Goal: Use online tool/utility: Utilize a website feature to perform a specific function

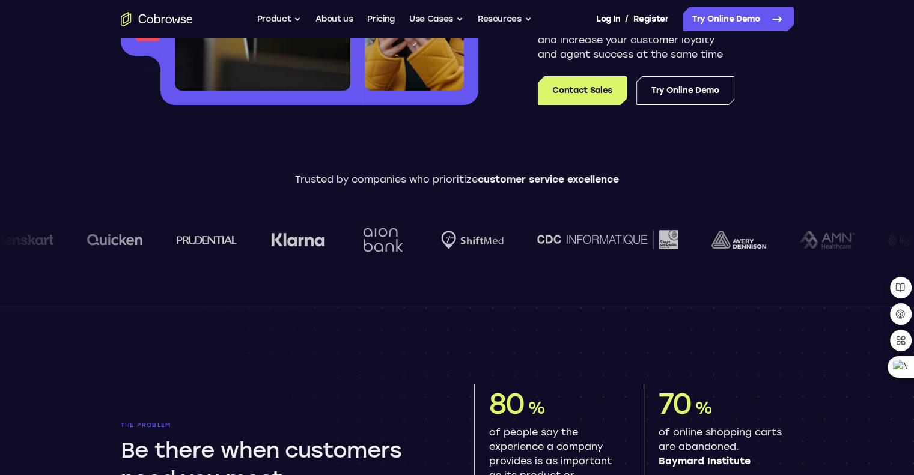
scroll to position [302, 0]
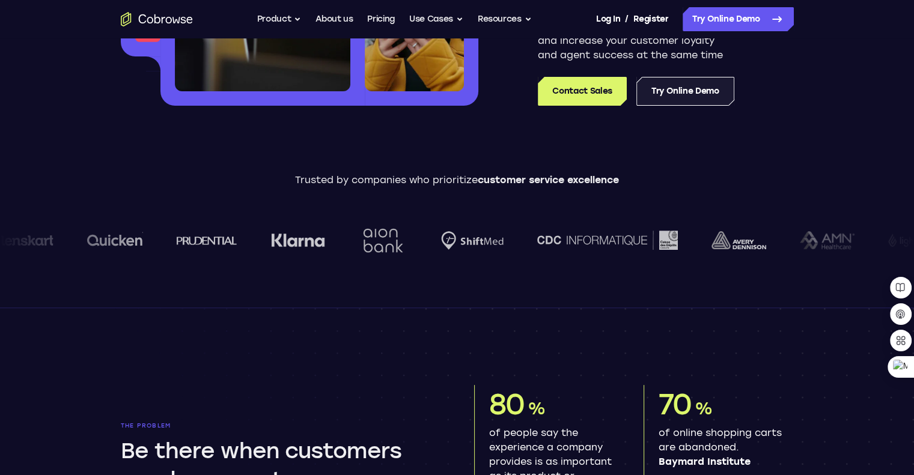
click at [706, 100] on link "Try Online Demo" at bounding box center [685, 91] width 98 height 29
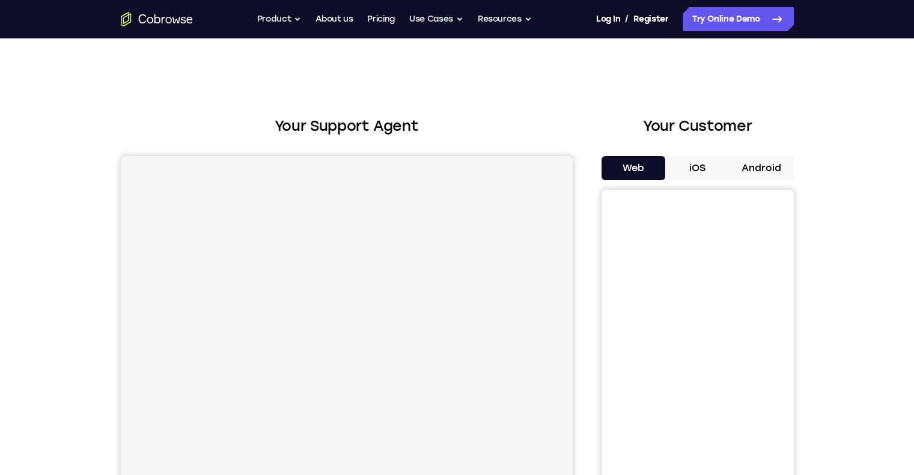
click at [629, 163] on button "Web" at bounding box center [633, 168] width 64 height 24
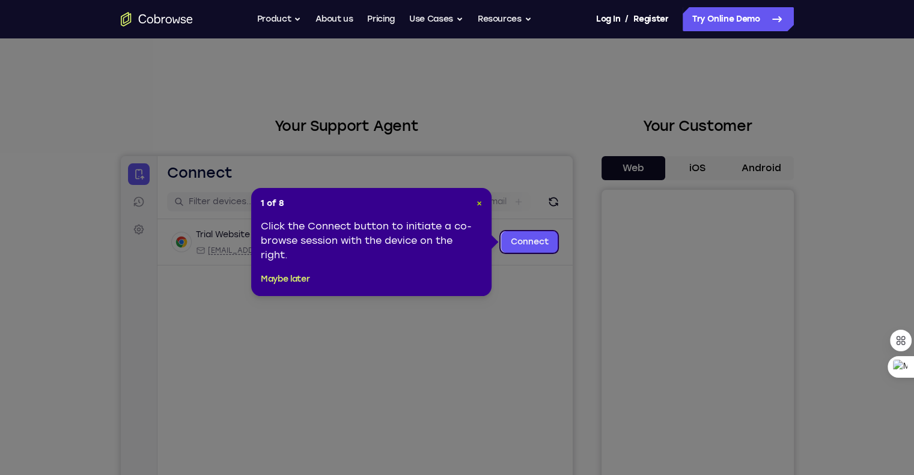
click at [478, 206] on span "×" at bounding box center [479, 203] width 5 height 10
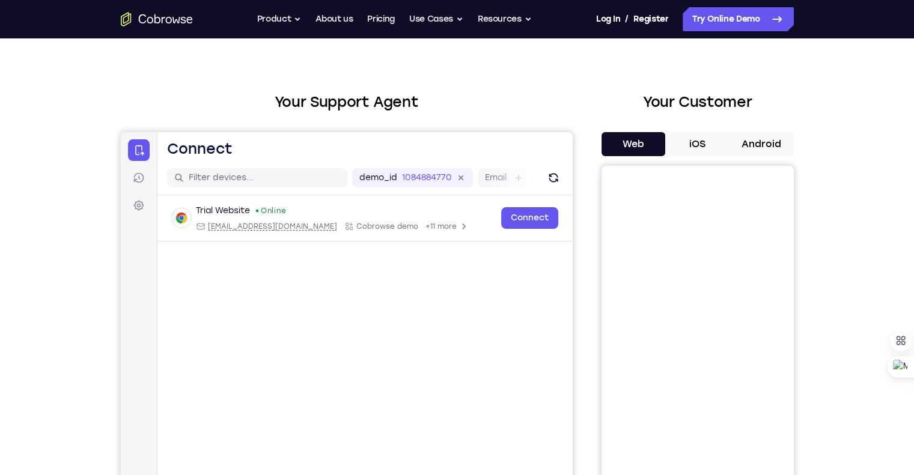
scroll to position [24, 0]
click at [267, 165] on div "demo_id 1084884770 1084884770 Email User ID Device ID Device name" at bounding box center [364, 178] width 415 height 34
click at [264, 173] on input "text" at bounding box center [263, 178] width 151 height 12
click at [138, 203] on icon at bounding box center [138, 205] width 12 height 12
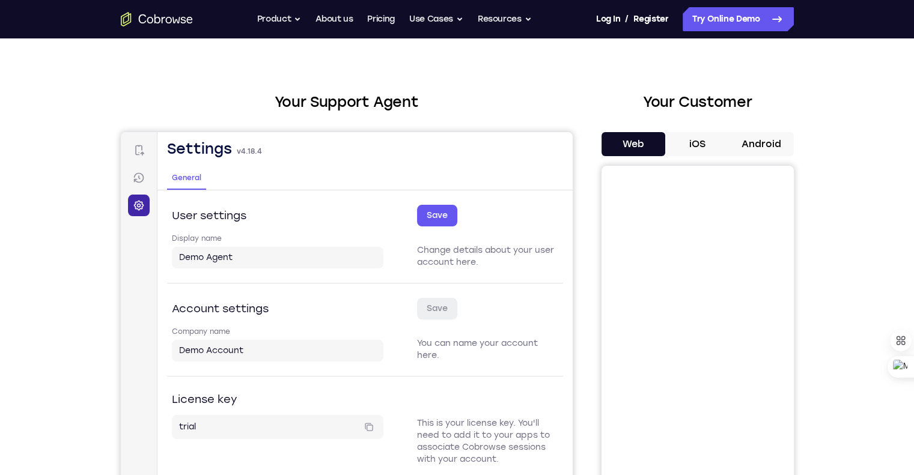
click at [138, 203] on icon at bounding box center [138, 205] width 12 height 12
click at [279, 101] on h2 "Your Support Agent" at bounding box center [347, 102] width 452 height 22
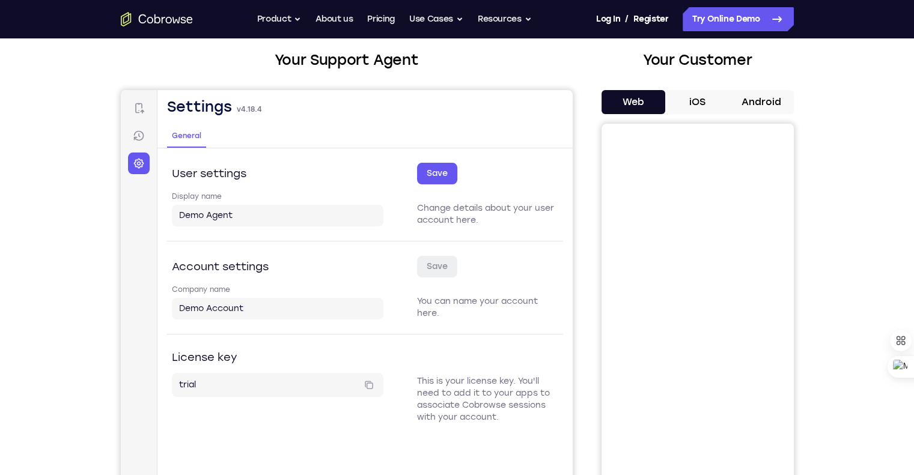
scroll to position [65, 0]
click at [137, 115] on icon at bounding box center [138, 109] width 12 height 12
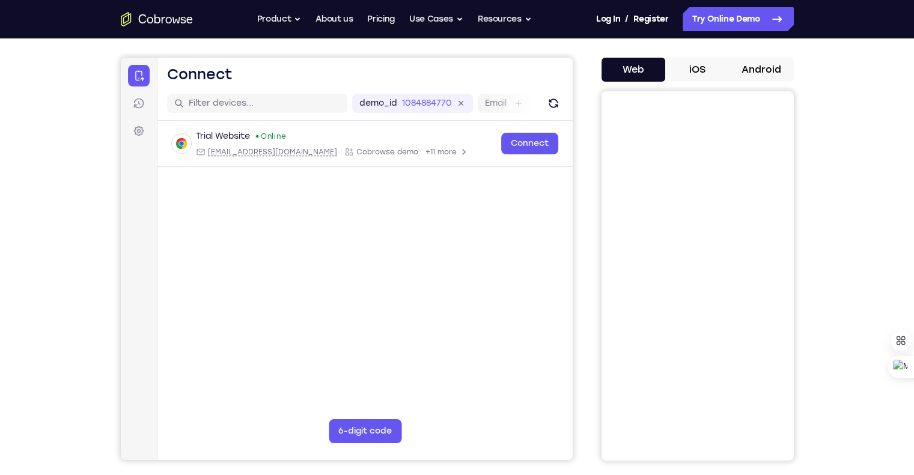
scroll to position [99, 0]
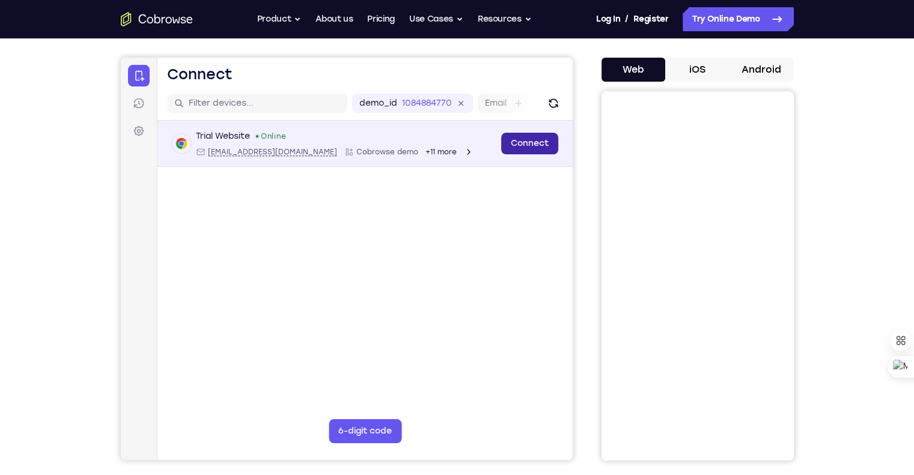
click at [534, 151] on link "Connect" at bounding box center [529, 144] width 57 height 22
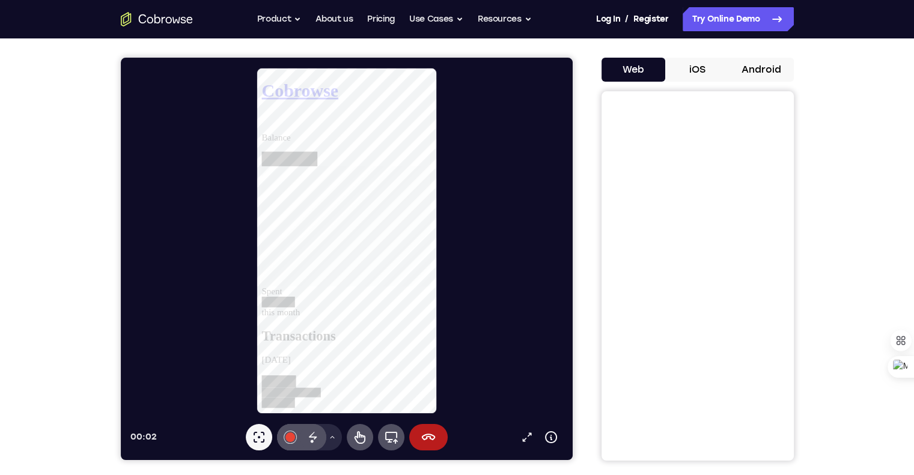
scroll to position [0, 0]
click at [430, 442] on icon at bounding box center [428, 437] width 14 height 14
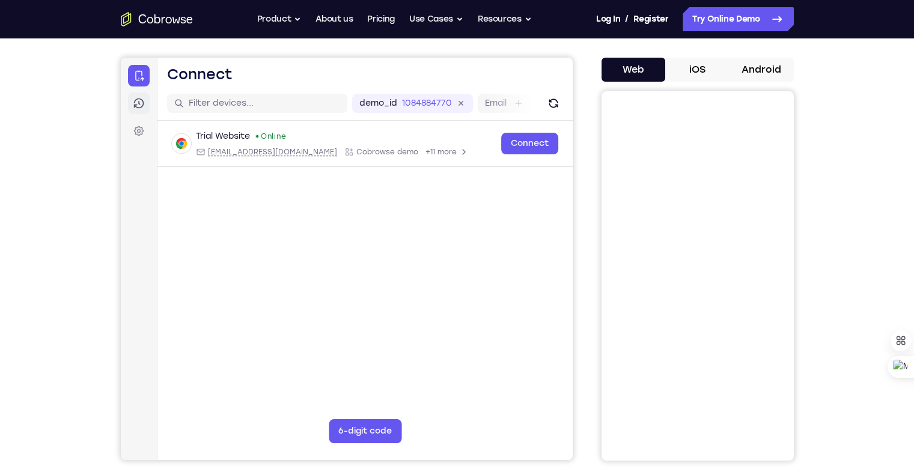
click at [140, 103] on icon at bounding box center [138, 103] width 12 height 12
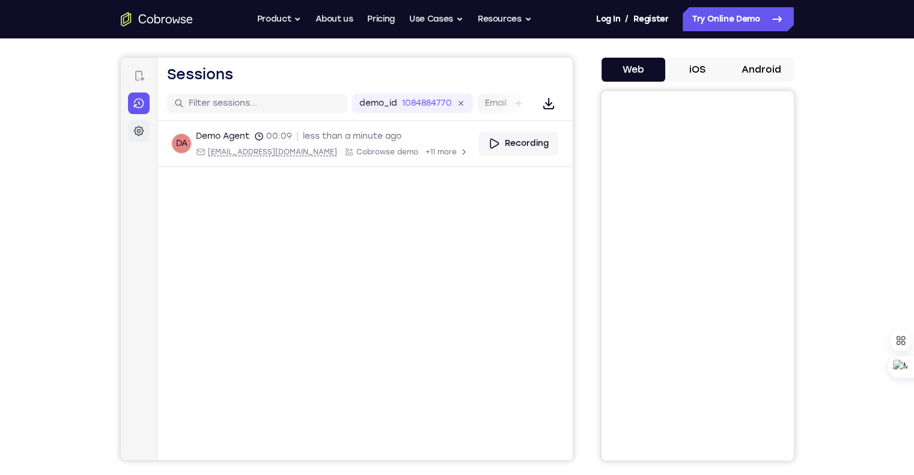
click at [145, 133] on link "Settings" at bounding box center [138, 131] width 22 height 22
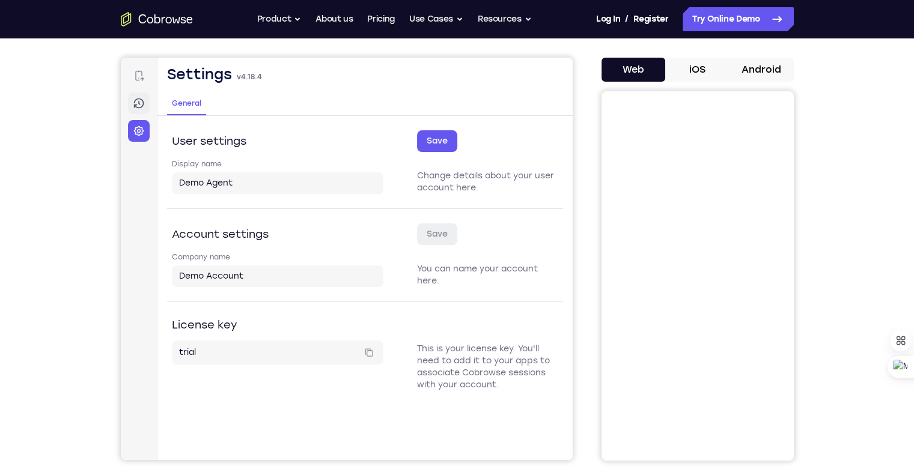
click at [138, 97] on icon at bounding box center [138, 103] width 12 height 12
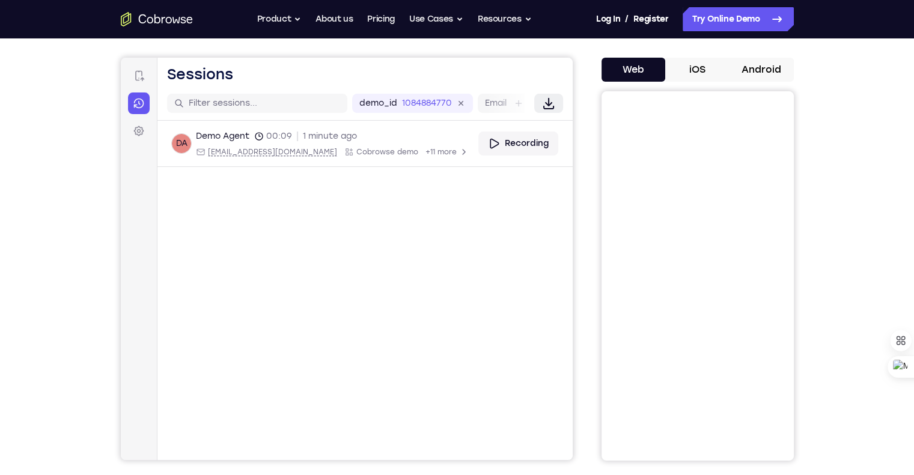
click at [546, 100] on icon "button" at bounding box center [548, 103] width 14 height 14
select select "8"
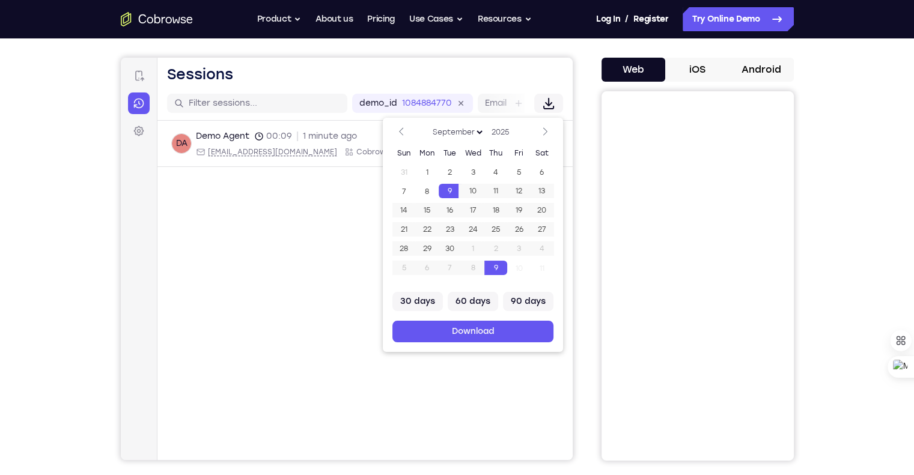
click at [206, 238] on main "demo_id 1084884770 1084884770 Email User ID Device ID Device name Download Down…" at bounding box center [364, 288] width 415 height 403
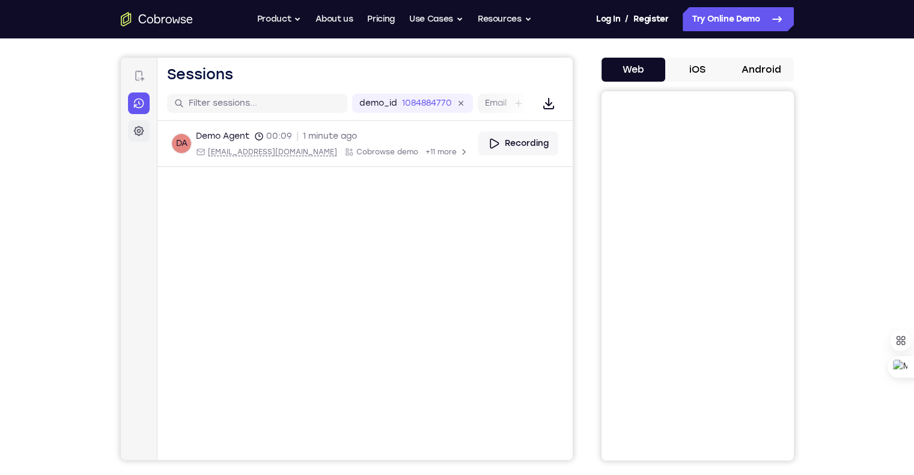
click at [133, 127] on icon at bounding box center [138, 131] width 12 height 12
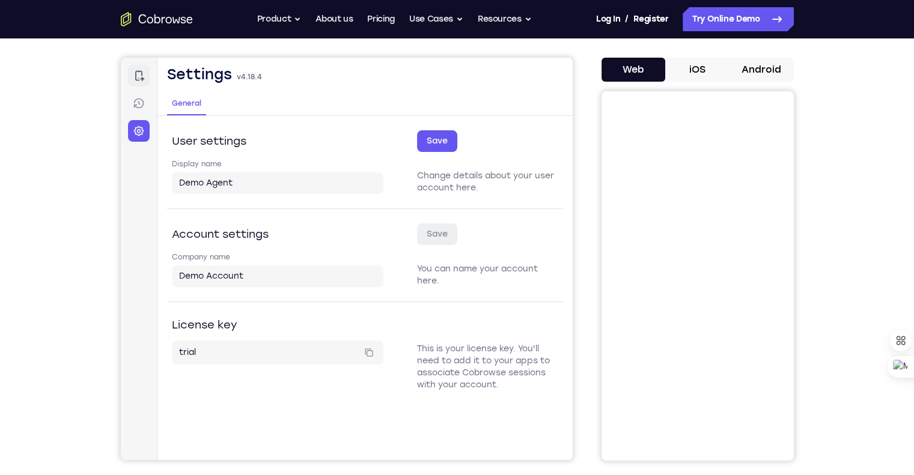
click at [143, 79] on icon at bounding box center [139, 76] width 9 height 10
